Goal: Transaction & Acquisition: Subscribe to service/newsletter

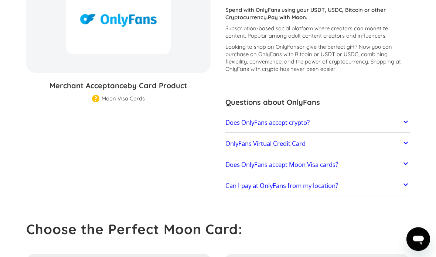
scroll to position [109, 0]
click at [407, 121] on icon at bounding box center [405, 121] width 4 height 3
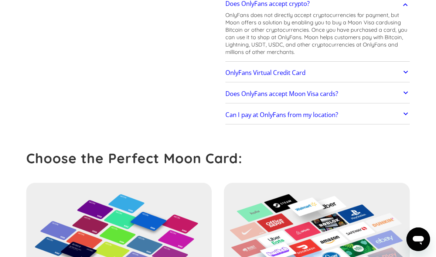
scroll to position [224, 0]
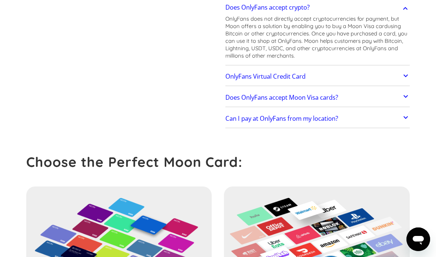
click at [406, 116] on icon at bounding box center [405, 117] width 9 height 9
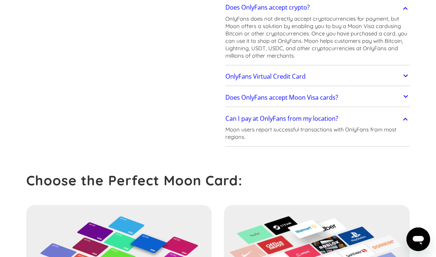
click at [394, 93] on link "Does OnlyFans accept Moon Visa cards?" at bounding box center [317, 98] width 184 height 16
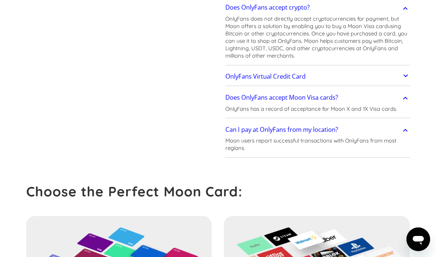
click at [386, 79] on link "OnlyFans Virtual Credit Card" at bounding box center [317, 77] width 184 height 16
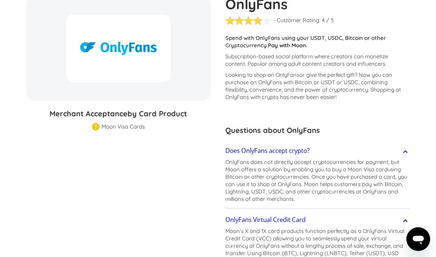
scroll to position [0, 0]
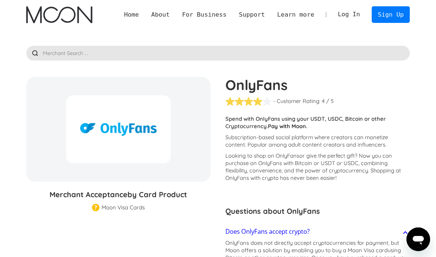
click at [44, 16] on img "home" at bounding box center [59, 14] width 66 height 17
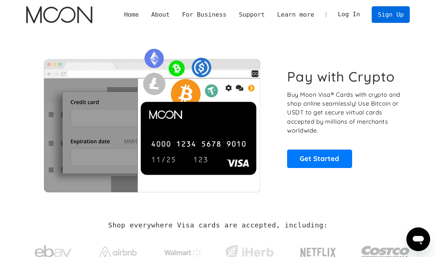
click at [397, 15] on link "Sign Up" at bounding box center [390, 14] width 38 height 17
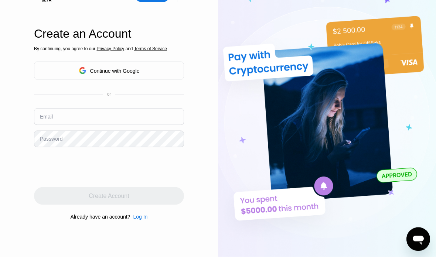
scroll to position [41, 0]
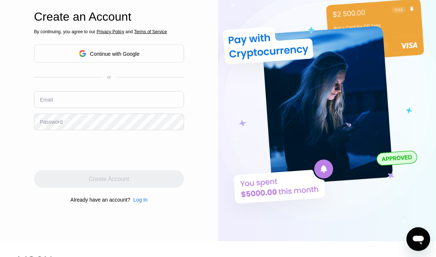
click at [49, 103] on div "Email" at bounding box center [46, 100] width 13 height 6
click at [135, 108] on input "text" at bounding box center [109, 100] width 150 height 17
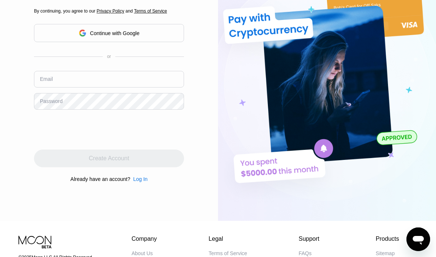
scroll to position [92, 0]
